Goal: Task Accomplishment & Management: Use online tool/utility

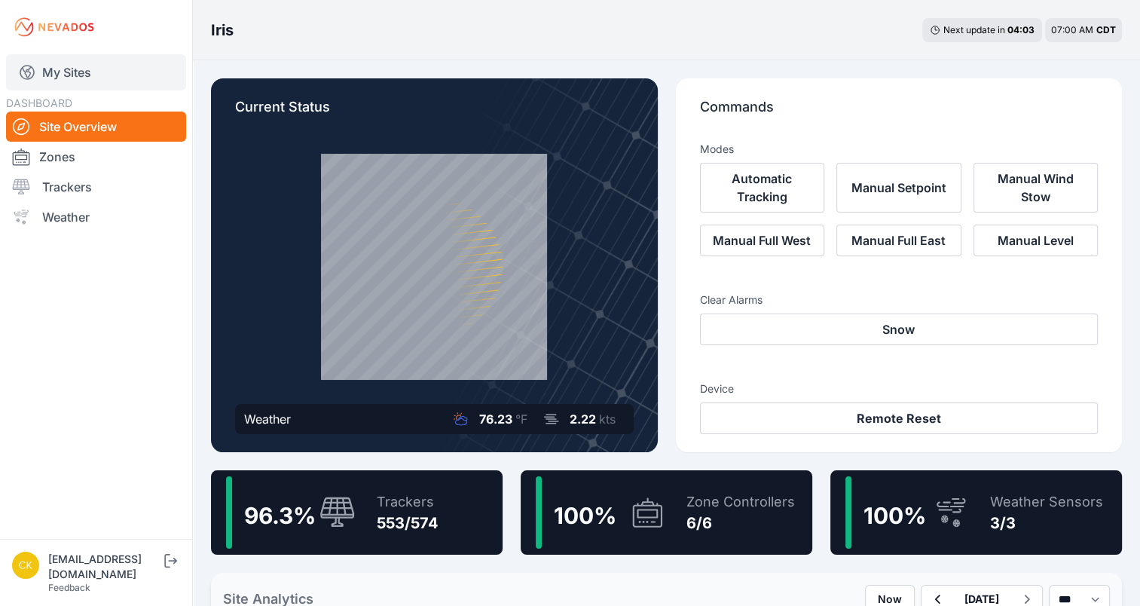
click at [96, 70] on link "My Sites" at bounding box center [96, 72] width 180 height 36
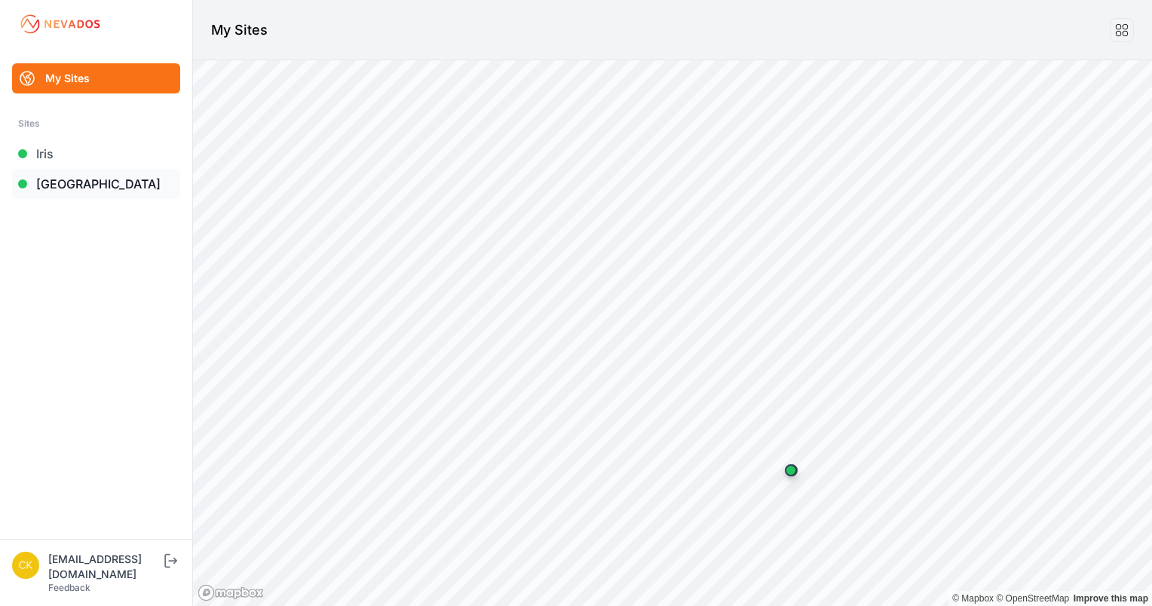
click at [81, 184] on link "[GEOGRAPHIC_DATA]" at bounding box center [96, 184] width 168 height 30
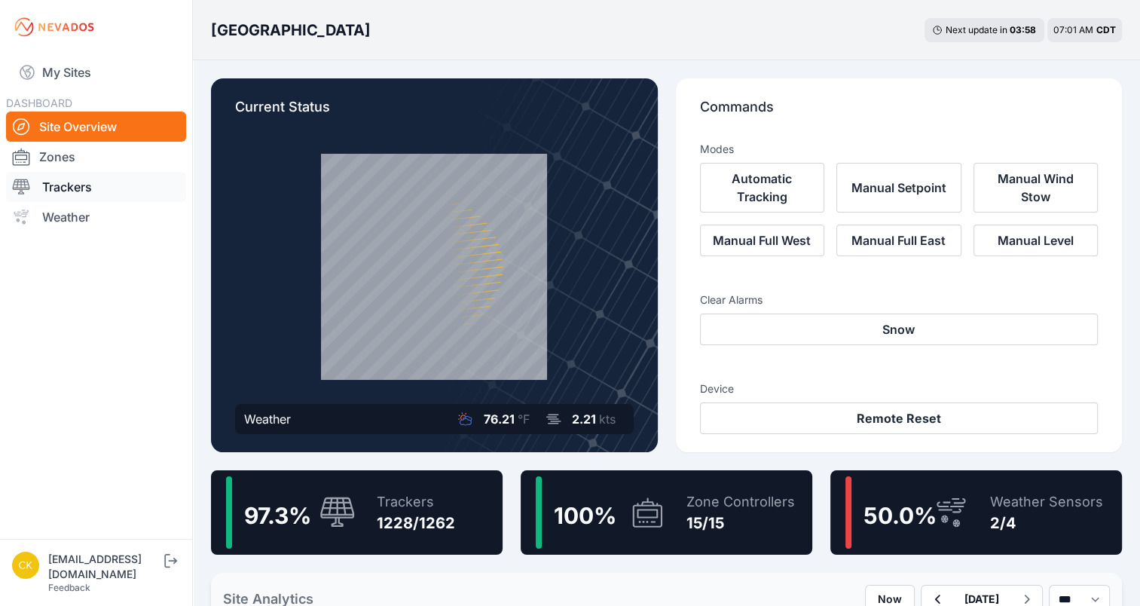
click at [91, 189] on link "Trackers" at bounding box center [96, 187] width 180 height 30
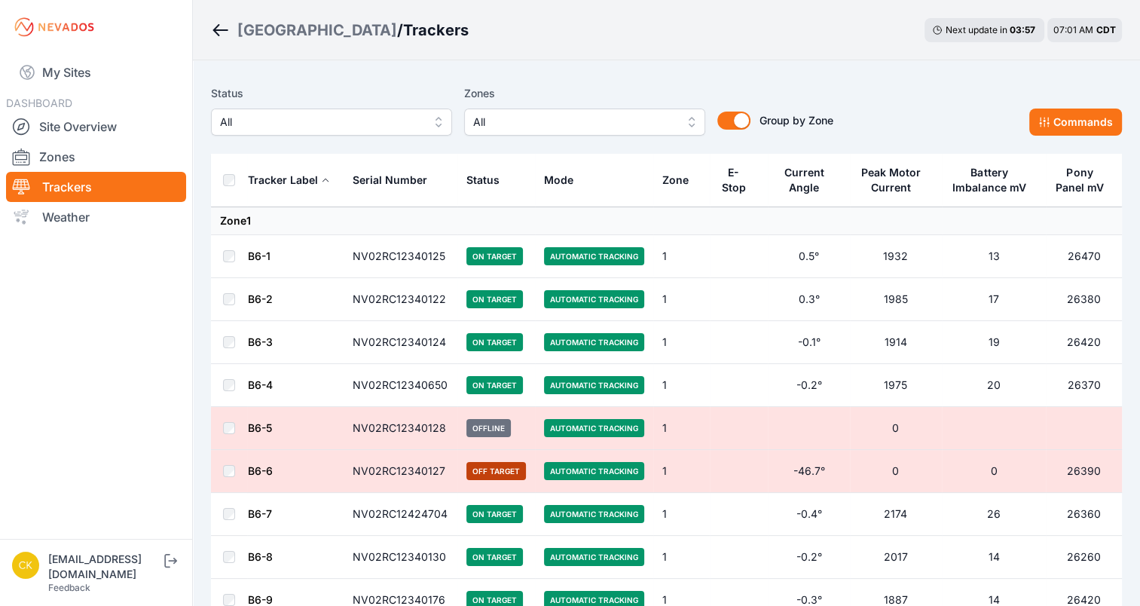
click at [626, 130] on span "All" at bounding box center [574, 122] width 202 height 18
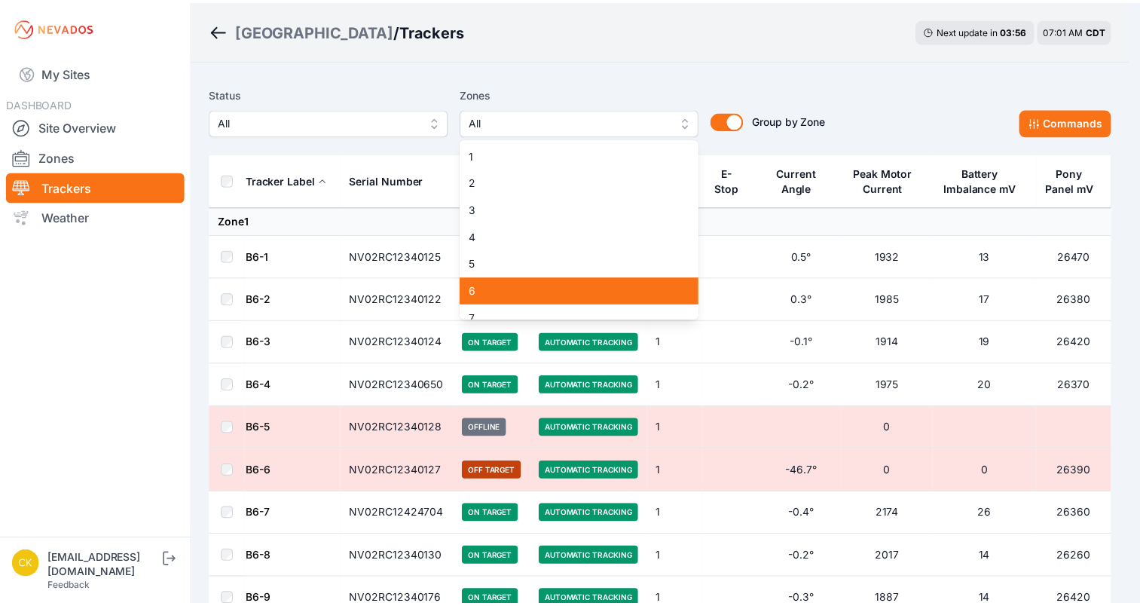
scroll to position [232, 0]
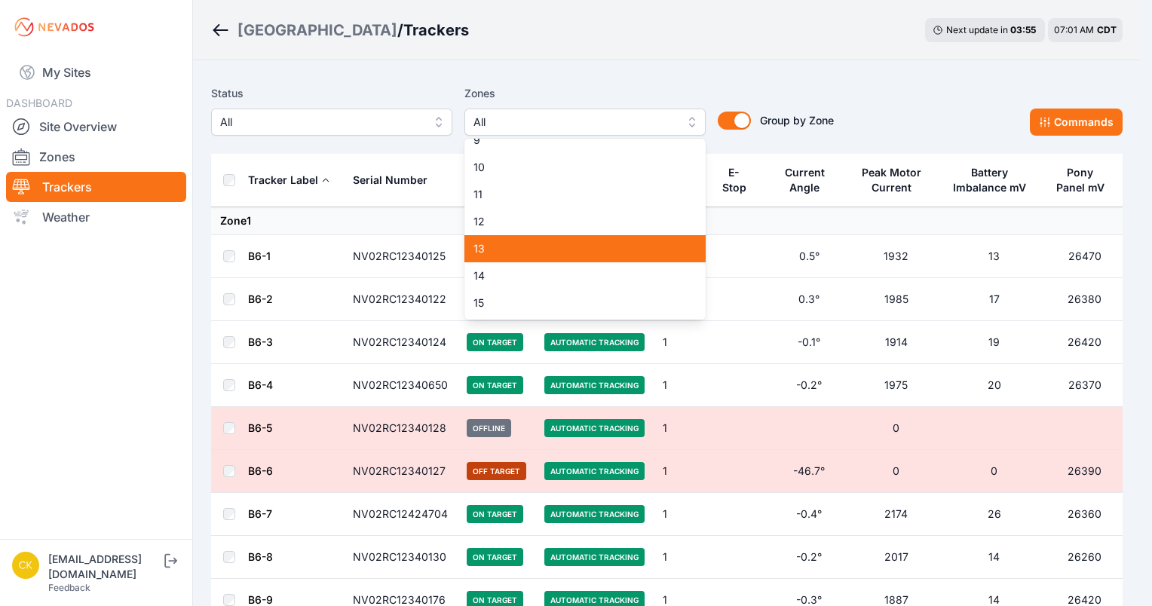
click at [570, 253] on span "13" at bounding box center [575, 248] width 205 height 15
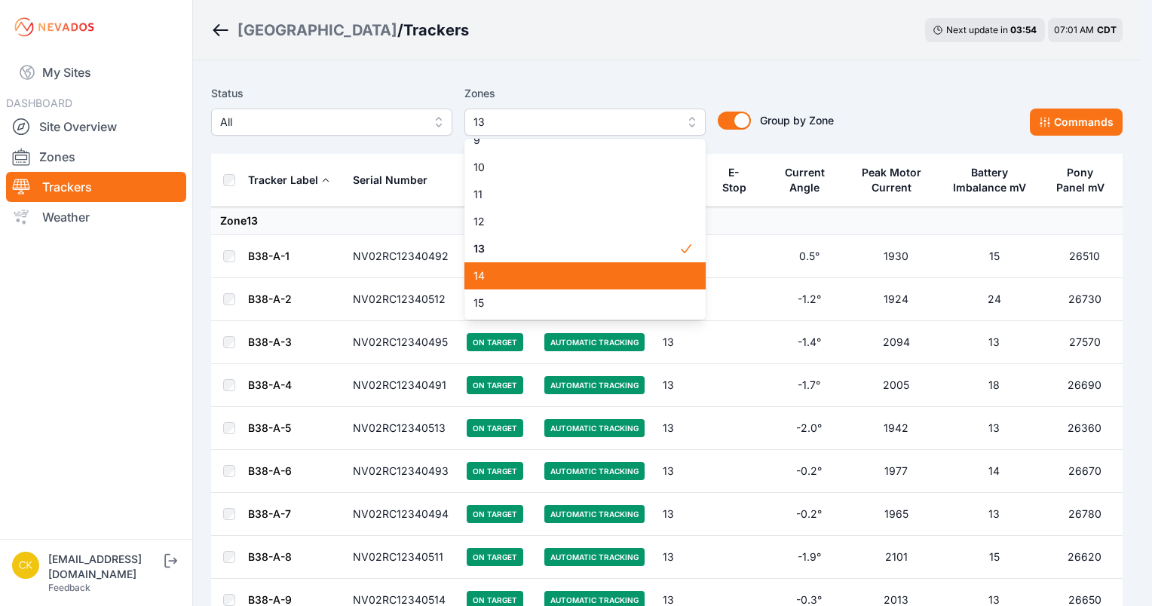
click at [558, 271] on span "14" at bounding box center [575, 275] width 205 height 15
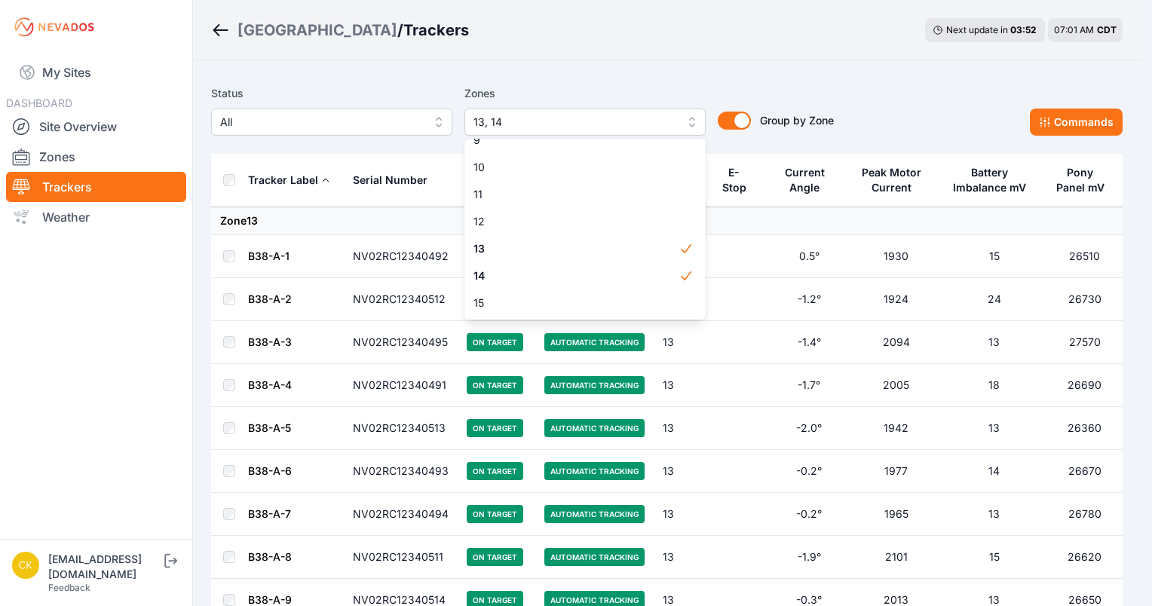
click at [248, 150] on div "Status All Zones 13, 14 1 2 3 4 5 6 7 8 9 10 11 12 13 14 15 Group by Zone Group…" at bounding box center [666, 115] width 911 height 75
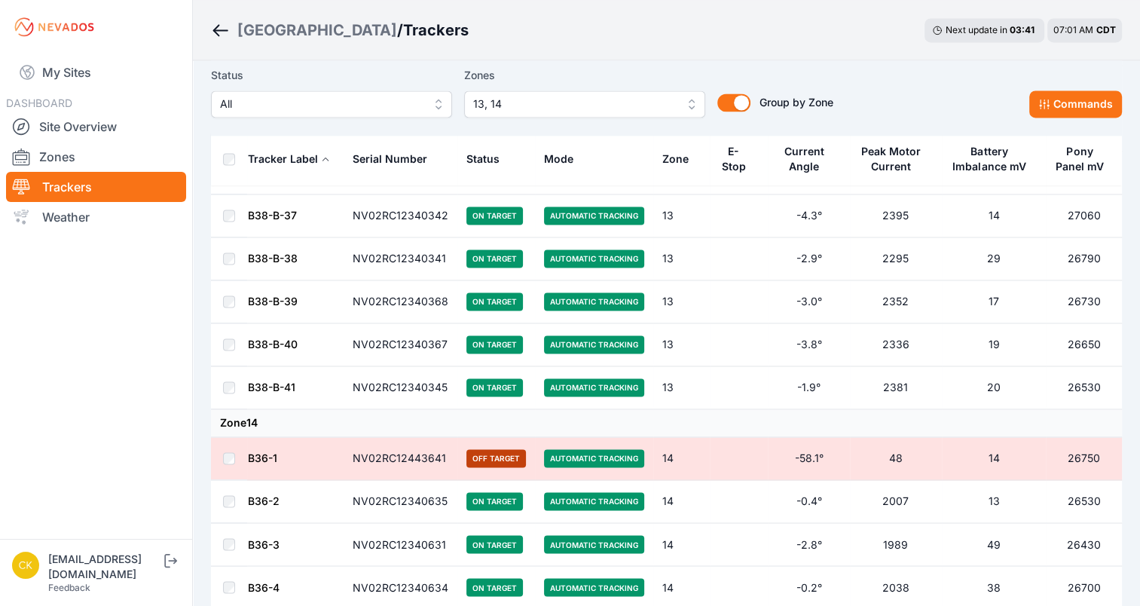
scroll to position [2317, 0]
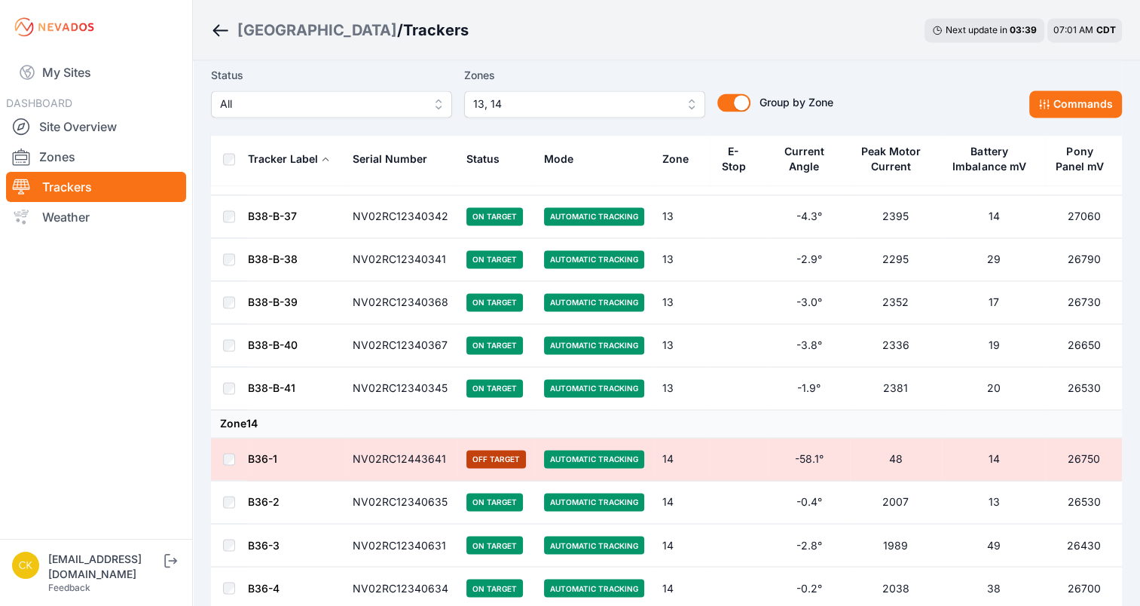
click at [1077, 119] on div "Status All Zones 13, 14 Group by Zone Group by Zone Commands" at bounding box center [666, 97] width 911 height 75
click at [1077, 105] on button "Commands" at bounding box center [1076, 103] width 93 height 27
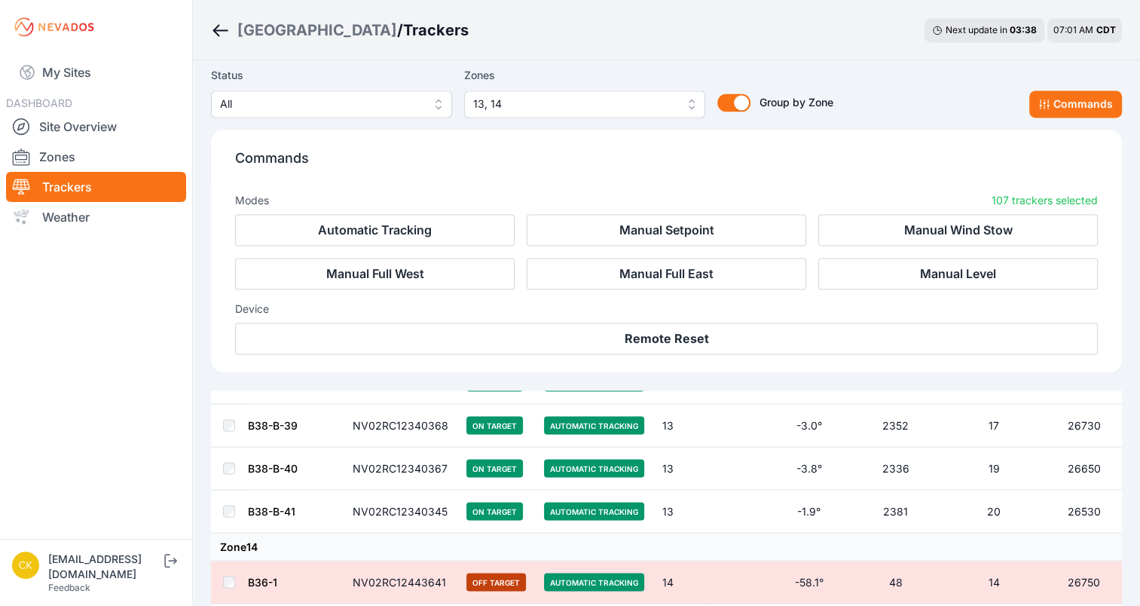
scroll to position [2571, 0]
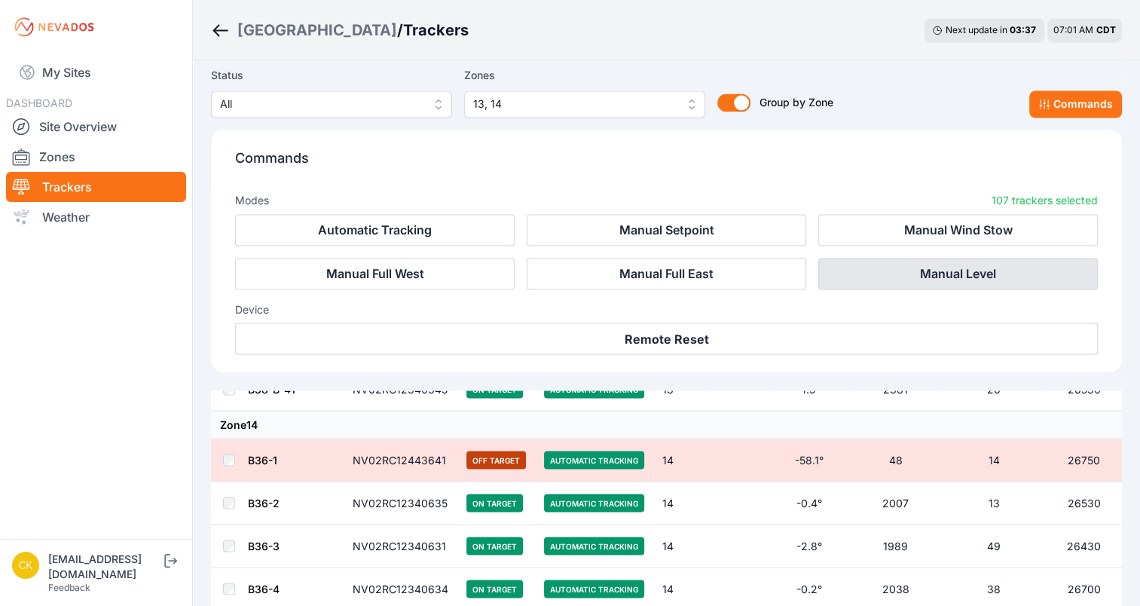
click at [961, 279] on button "Manual Level" at bounding box center [959, 274] width 280 height 32
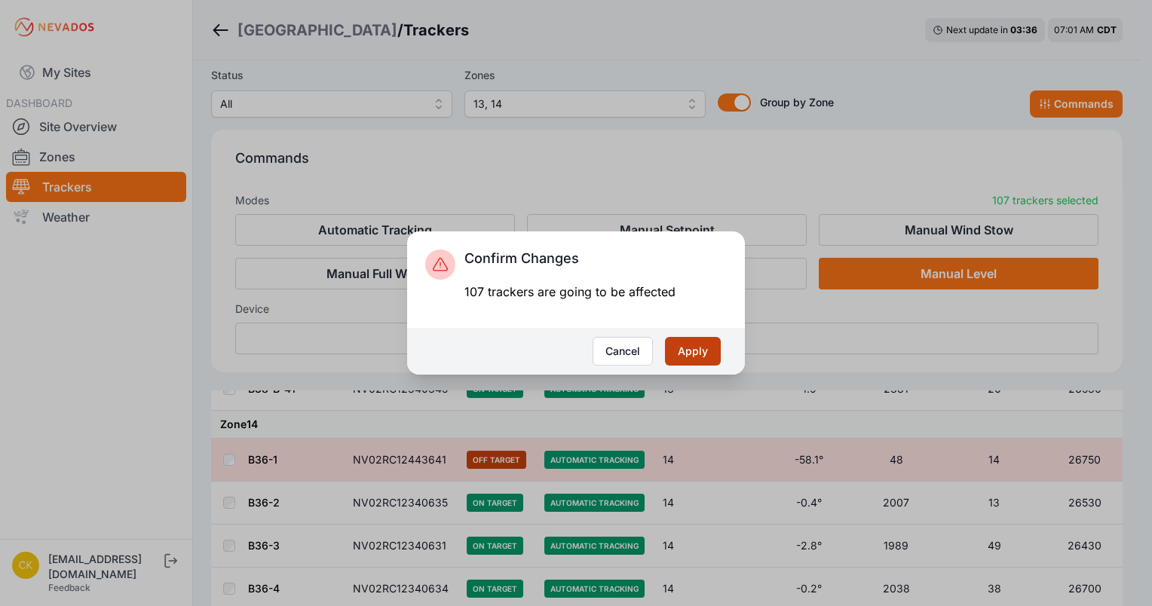
click at [696, 352] on button "Apply" at bounding box center [693, 351] width 56 height 29
